Goal: Navigation & Orientation: Find specific page/section

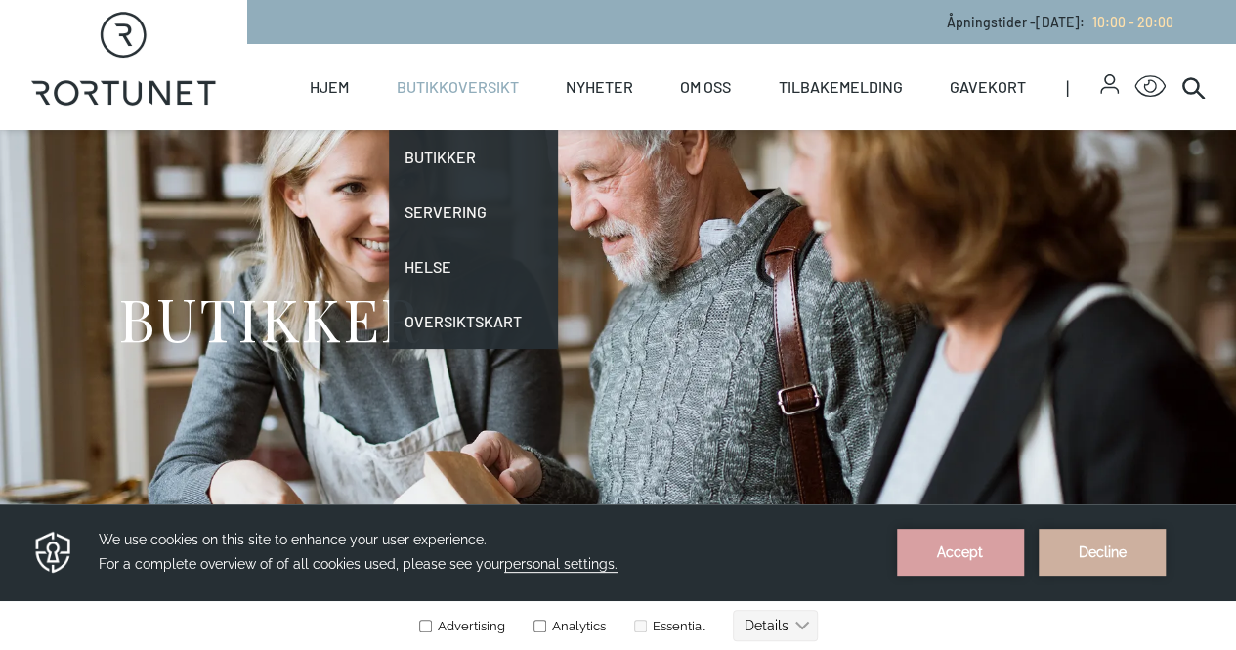
click at [465, 85] on link "Butikkoversikt" at bounding box center [458, 87] width 122 height 86
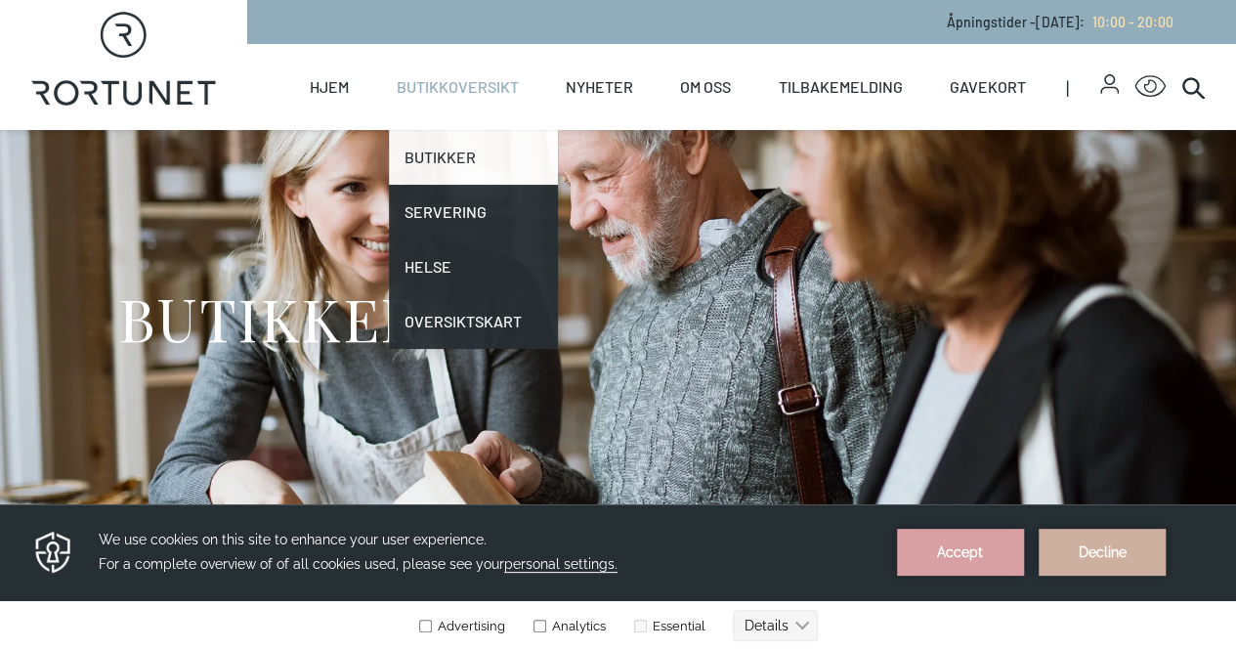
click at [457, 169] on link "Butikker" at bounding box center [473, 157] width 169 height 55
click at [458, 167] on link "Butikker" at bounding box center [473, 157] width 169 height 55
click at [469, 167] on link "Butikker" at bounding box center [473, 157] width 169 height 55
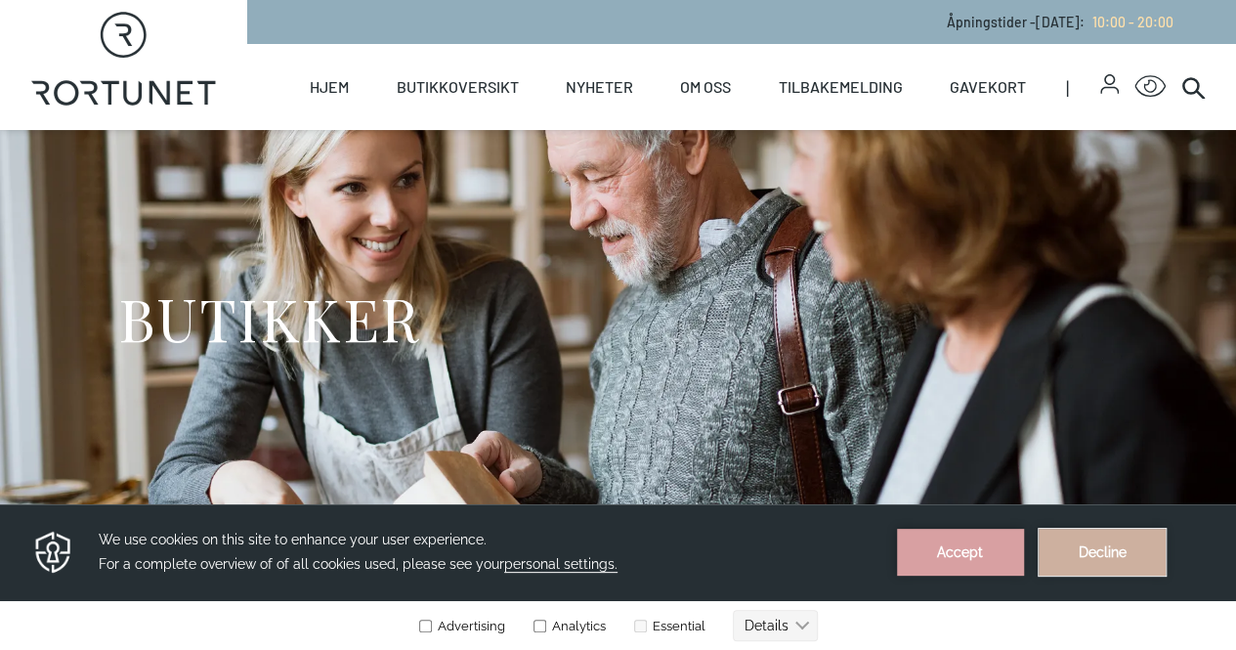
click at [1096, 532] on button "Decline" at bounding box center [1102, 552] width 127 height 47
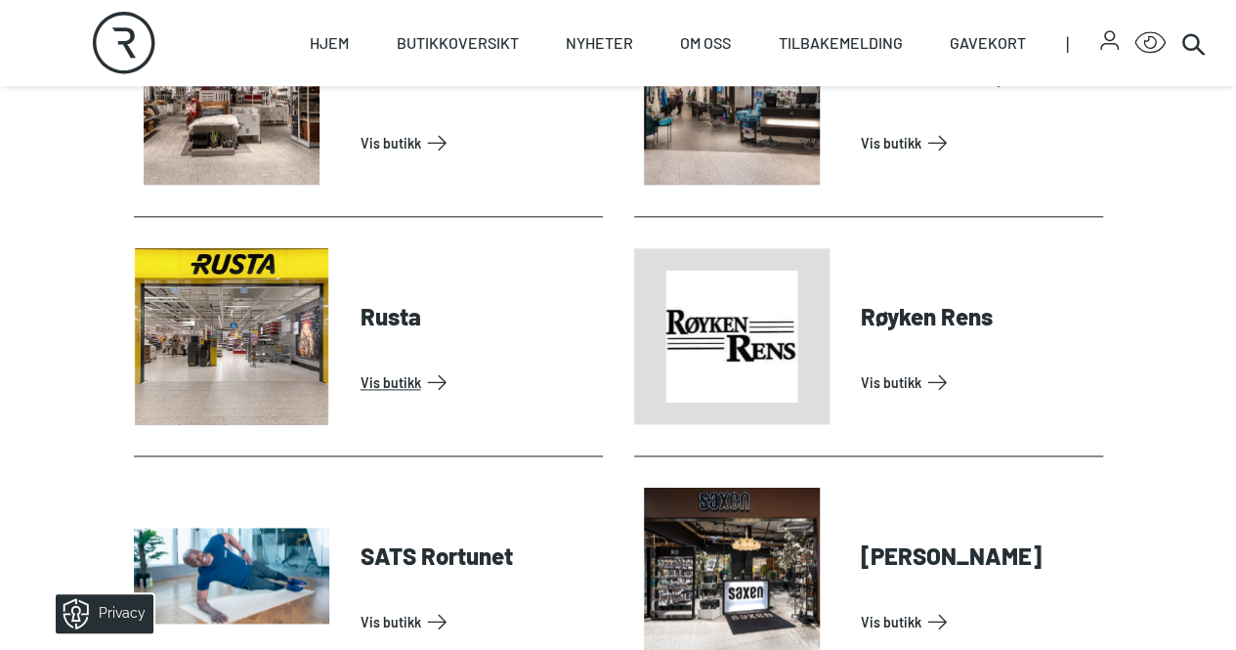
scroll to position [4716, 0]
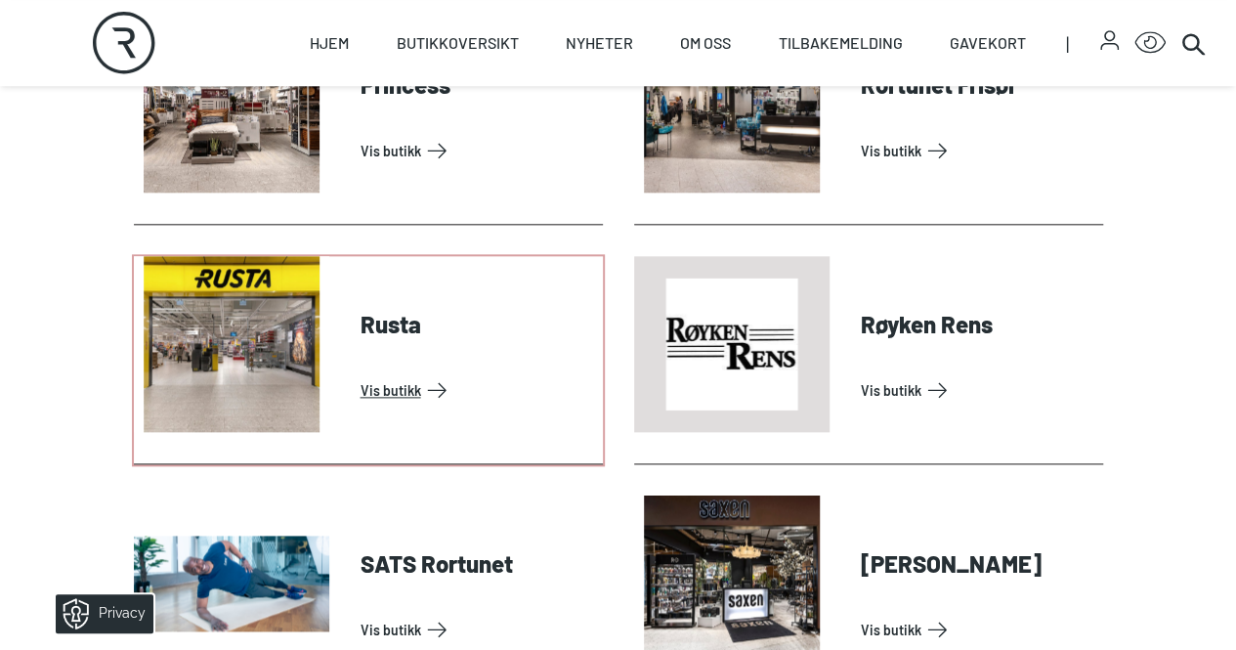
click at [421, 406] on link "Vis butikk" at bounding box center [478, 389] width 235 height 31
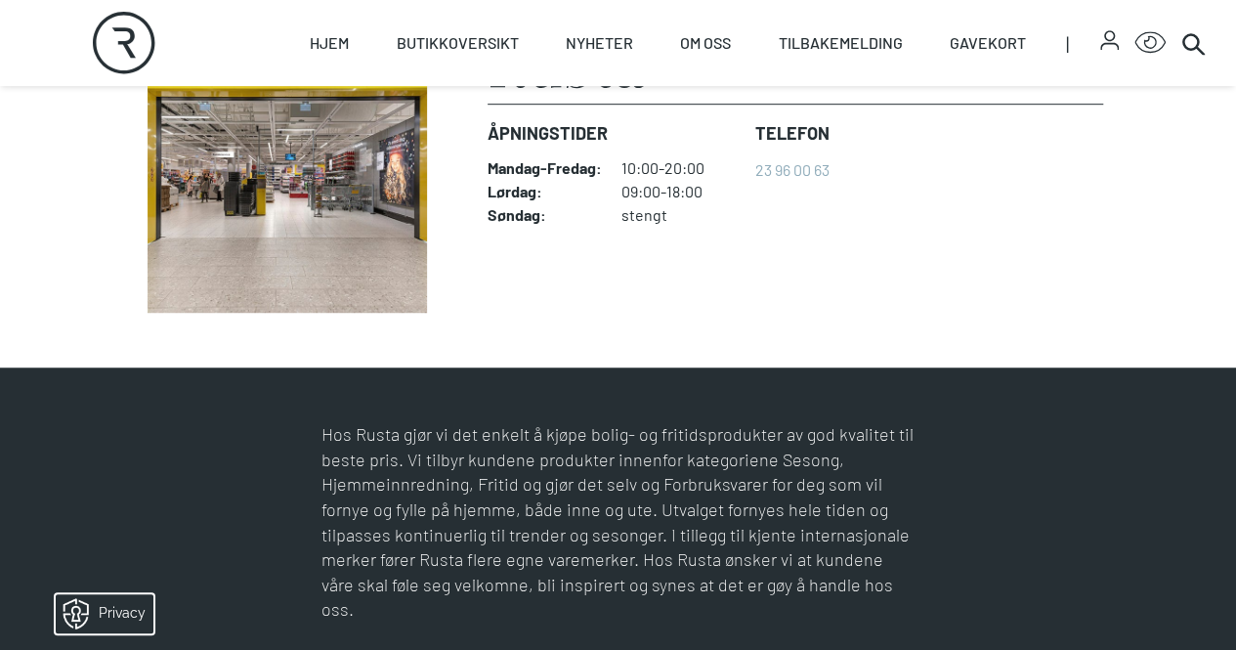
scroll to position [543, 0]
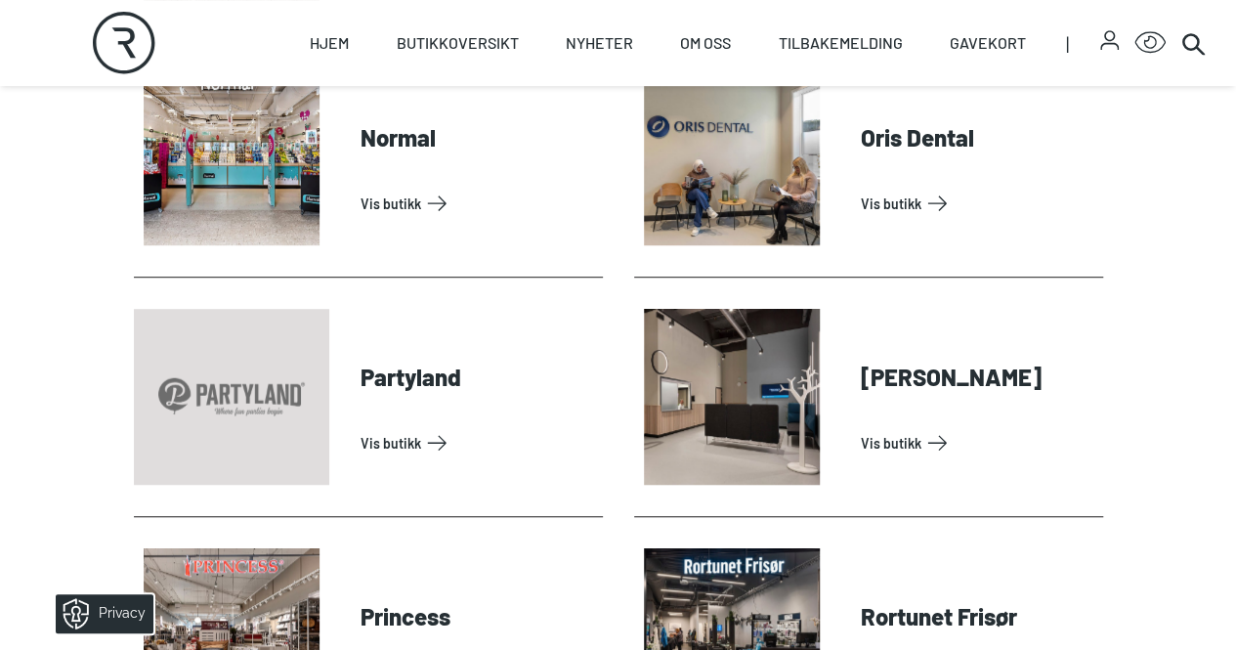
scroll to position [4185, 0]
